Goal: Obtain resource: Download file/media

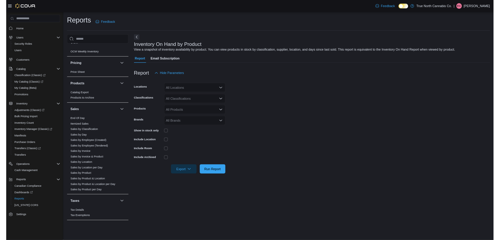
scroll to position [338, 0]
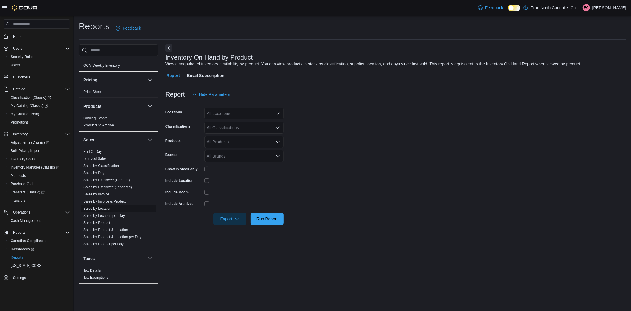
click at [109, 208] on link "Sales by Location" at bounding box center [97, 208] width 28 height 4
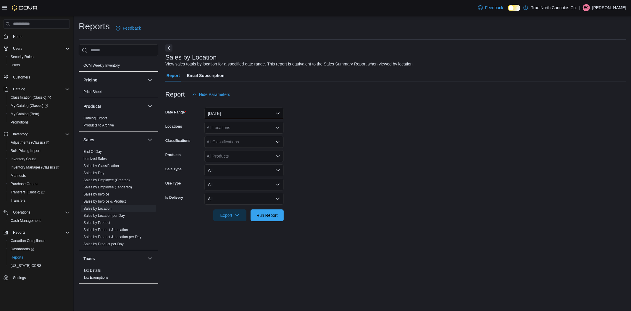
click at [218, 118] on button "[DATE]" at bounding box center [243, 113] width 79 height 12
click at [230, 146] on span "[DATE]" at bounding box center [247, 148] width 67 height 7
click at [262, 214] on span "Run Report" at bounding box center [266, 215] width 21 height 6
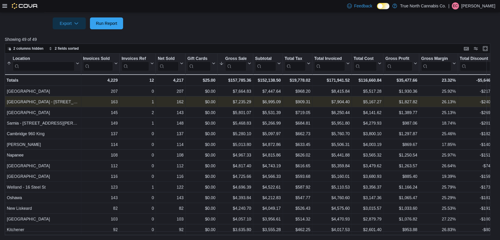
scroll to position [155, 0]
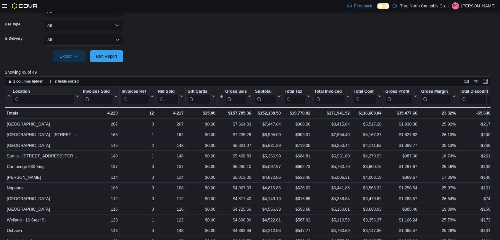
click at [233, 77] on div "2 columns hidden 2 fields sorted" at bounding box center [247, 81] width 485 height 10
click at [229, 75] on div at bounding box center [250, 75] width 490 height 1
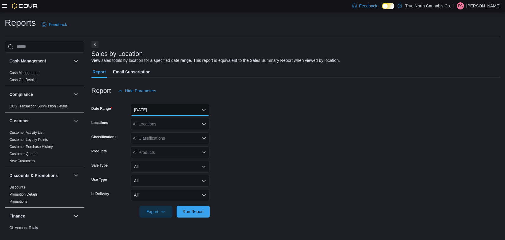
click at [195, 109] on button "[DATE]" at bounding box center [169, 110] width 79 height 12
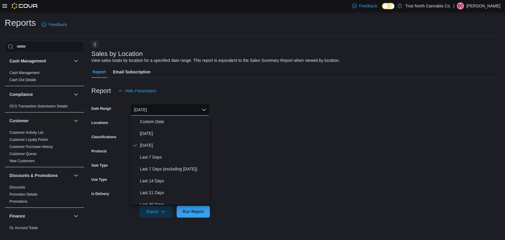
click at [306, 140] on form "Date Range Yesterday Locations All Locations Classifications All Classification…" at bounding box center [295, 157] width 409 height 121
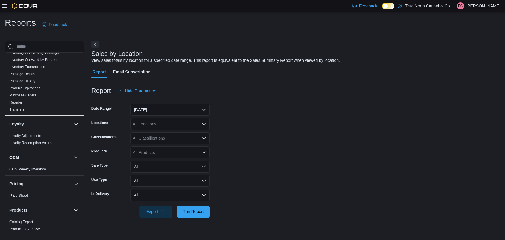
scroll to position [390, 0]
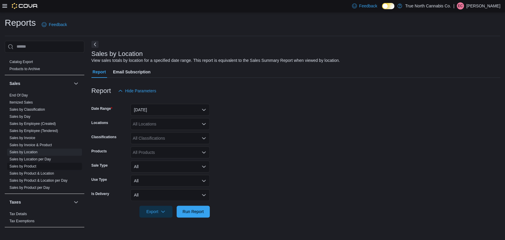
click at [34, 165] on link "Sales by Product" at bounding box center [22, 166] width 27 height 4
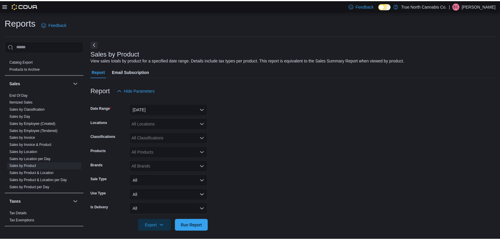
scroll to position [3, 0]
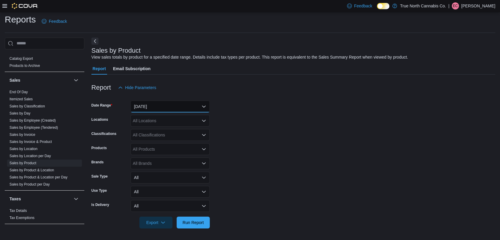
click at [165, 106] on button "[DATE]" at bounding box center [169, 107] width 79 height 12
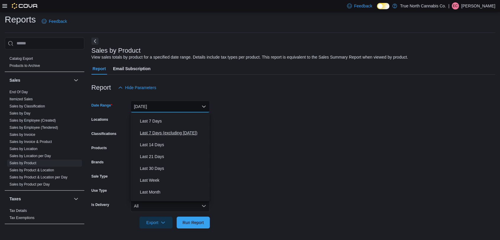
scroll to position [66, 0]
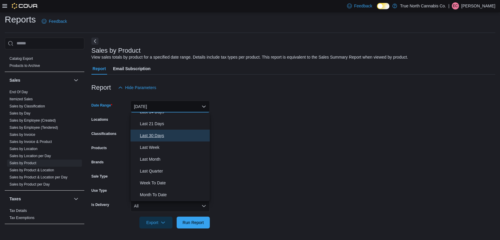
click at [161, 135] on span "Last 30 Days" at bounding box center [173, 135] width 67 height 7
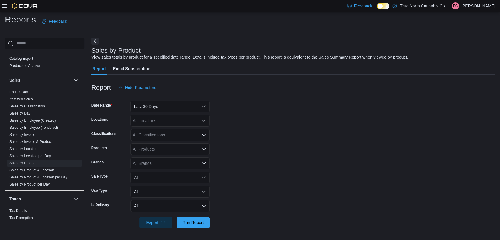
click at [264, 139] on form "Date Range Last 30 Days Locations All Locations Classifications All Classificat…" at bounding box center [293, 160] width 404 height 135
click at [173, 122] on div "All Locations" at bounding box center [169, 121] width 79 height 12
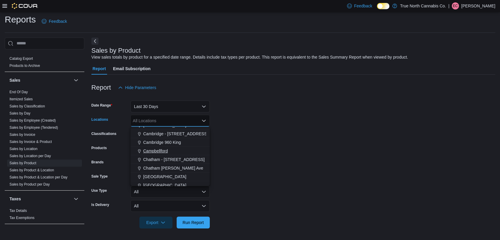
click at [165, 150] on span "Campbellford" at bounding box center [155, 151] width 25 height 6
click at [261, 194] on form "Date Range Last 30 Days Locations Campbellford Combo box. Selected. Campbellfor…" at bounding box center [293, 160] width 404 height 135
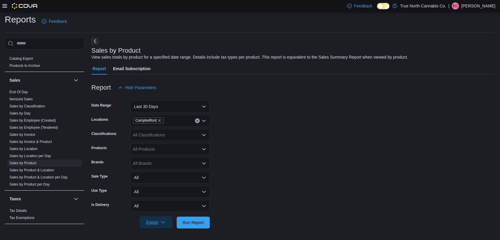
click at [157, 224] on span "Export" at bounding box center [156, 222] width 26 height 12
click at [163, 189] on button "Export to Excel" at bounding box center [157, 187] width 34 height 12
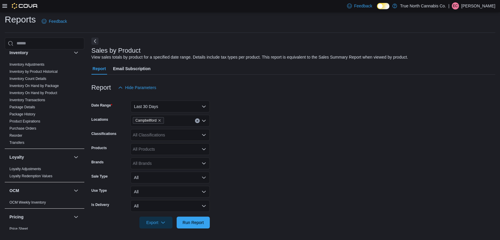
scroll to position [193, 0]
click at [43, 94] on link "Inventory On Hand by Product" at bounding box center [33, 94] width 48 height 4
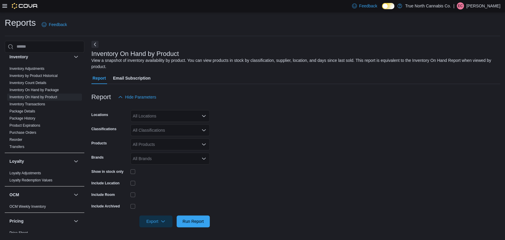
click at [139, 117] on div "All Locations" at bounding box center [169, 116] width 79 height 12
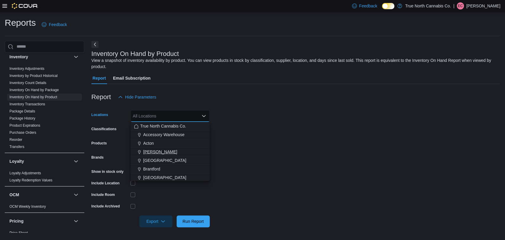
scroll to position [33, 0]
click at [156, 176] on span "Campbellford" at bounding box center [155, 179] width 25 height 6
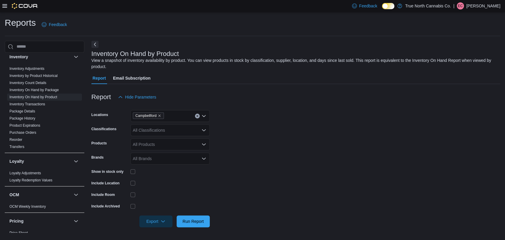
click at [355, 180] on form "Locations Campbellford Classifications All Classifications Products All Product…" at bounding box center [295, 165] width 409 height 124
click at [154, 221] on span "Export" at bounding box center [156, 221] width 26 height 12
click at [156, 223] on span "Export" at bounding box center [156, 221] width 26 height 12
click at [167, 188] on button "Export to Excel" at bounding box center [157, 186] width 34 height 12
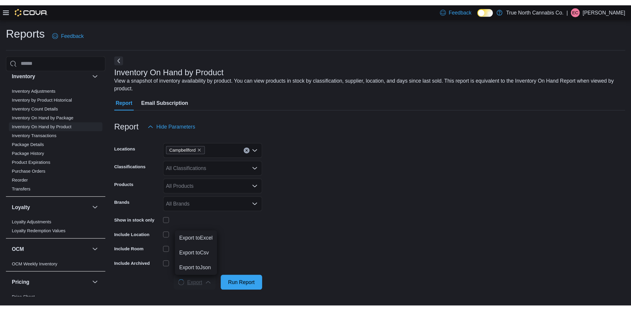
scroll to position [0, 0]
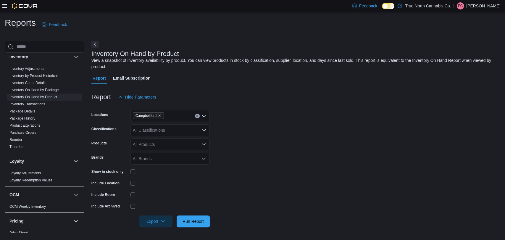
click at [274, 141] on form "Locations Campbellford Classifications All Classifications Products All Product…" at bounding box center [295, 165] width 409 height 124
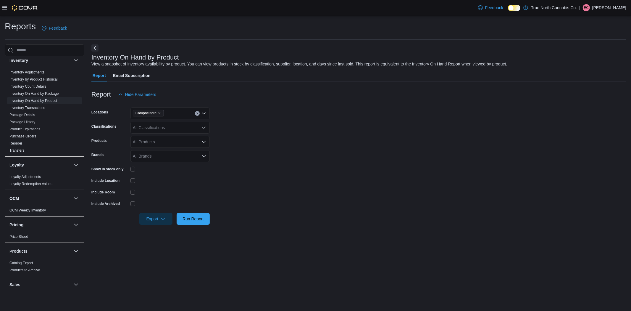
scroll to position [193, 0]
